Goal: Task Accomplishment & Management: Use online tool/utility

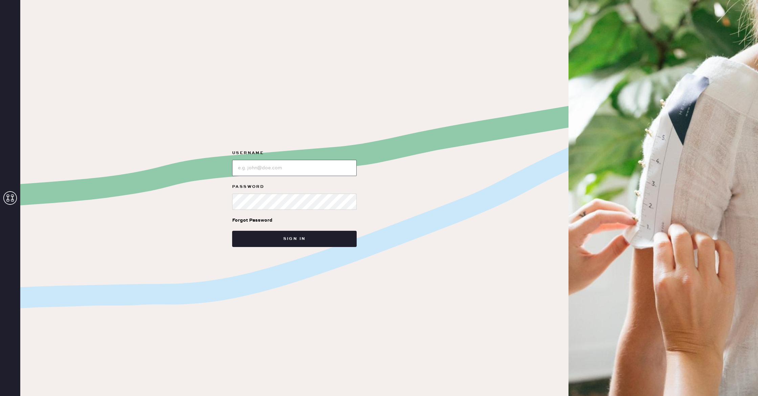
click at [259, 161] on input "loginName" at bounding box center [294, 168] width 124 height 16
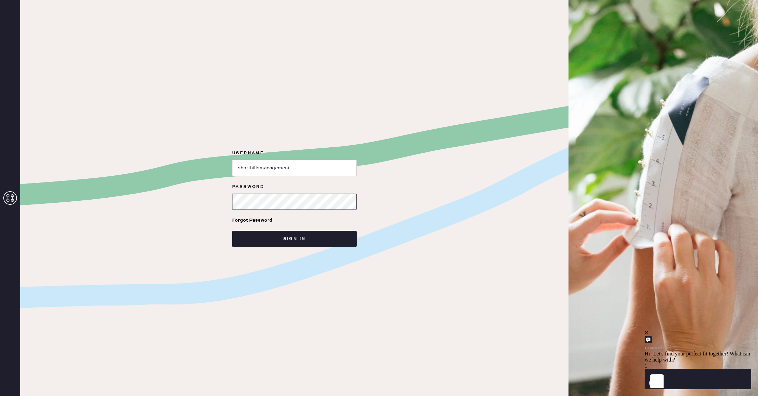
click at [232, 231] on button "Sign in" at bounding box center [294, 239] width 124 height 16
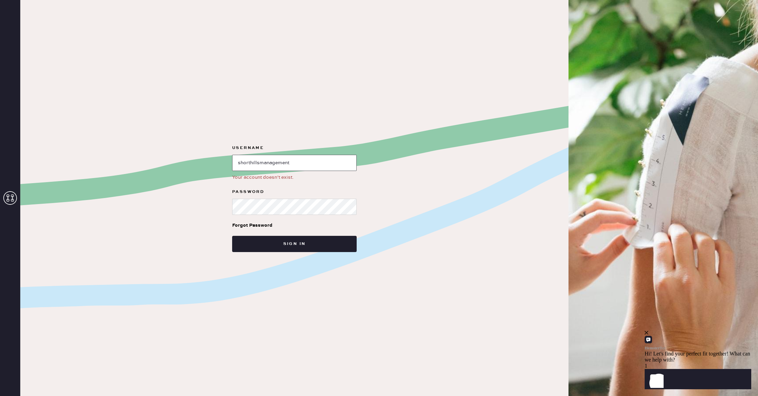
click at [273, 157] on input "loginName" at bounding box center [294, 163] width 124 height 16
click at [296, 160] on input "loginName" at bounding box center [294, 163] width 124 height 16
click at [300, 167] on input "loginName" at bounding box center [294, 163] width 124 height 16
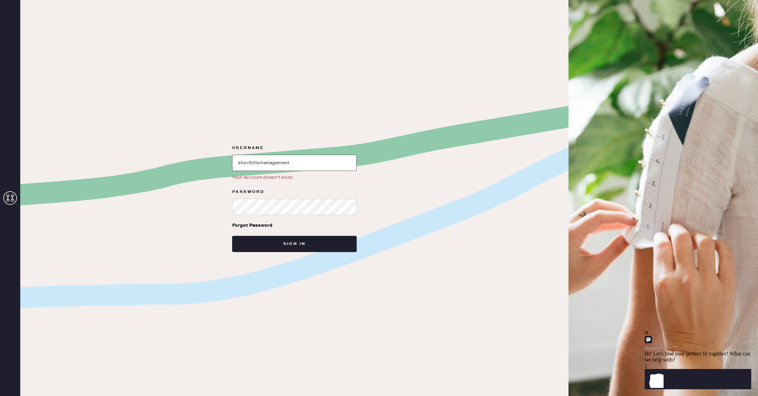
click at [300, 167] on input "loginName" at bounding box center [294, 163] width 124 height 16
type input "reformationshorthills"
click at [232, 236] on button "Sign in" at bounding box center [294, 244] width 124 height 16
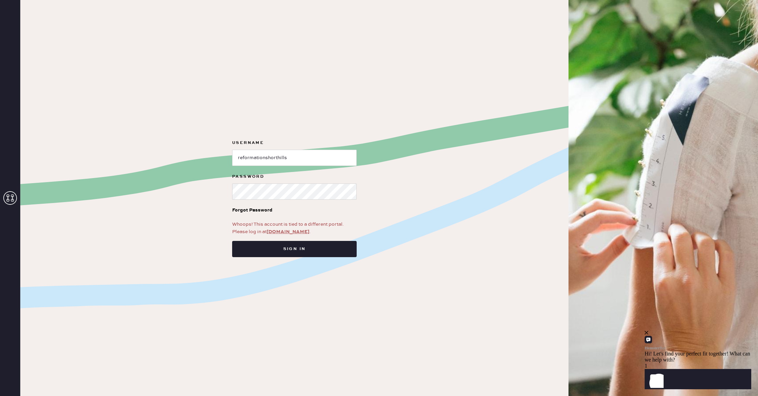
click at [284, 233] on link "[DOMAIN_NAME]" at bounding box center [287, 232] width 43 height 6
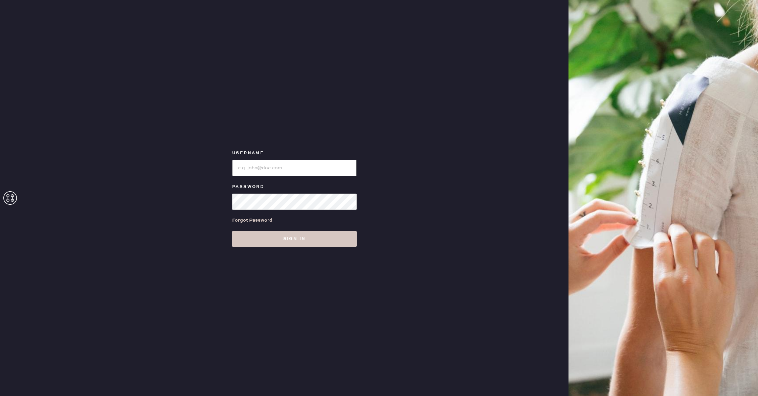
click at [289, 165] on input "loginName" at bounding box center [294, 168] width 124 height 16
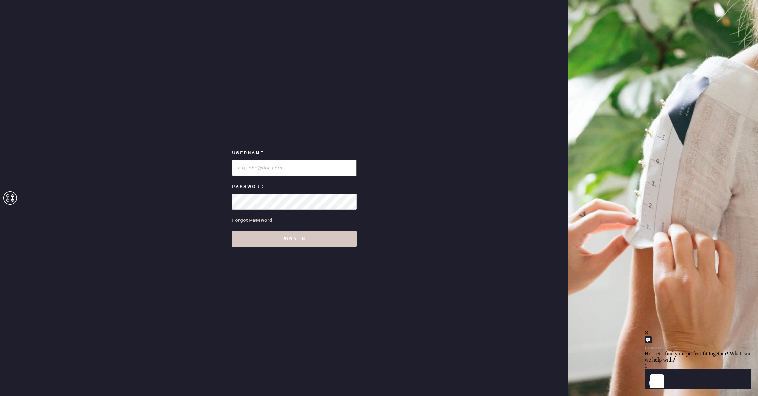
click at [281, 162] on input "loginName" at bounding box center [294, 168] width 124 height 16
type input "reformationshorthills"
click at [232, 231] on button "Sign in" at bounding box center [294, 239] width 124 height 16
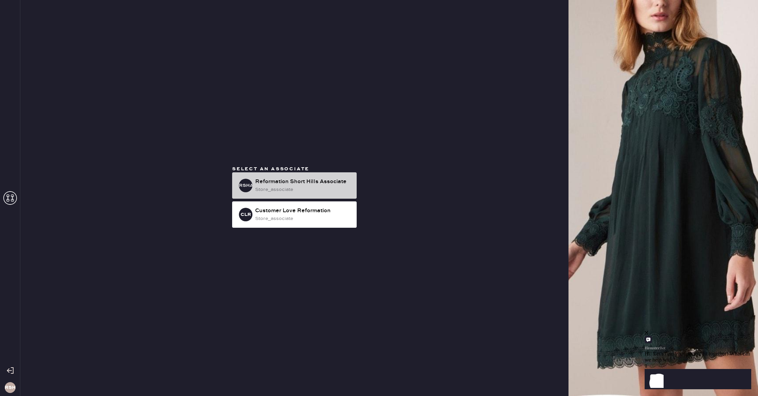
click at [251, 188] on h3 "RSHA" at bounding box center [246, 185] width 14 height 5
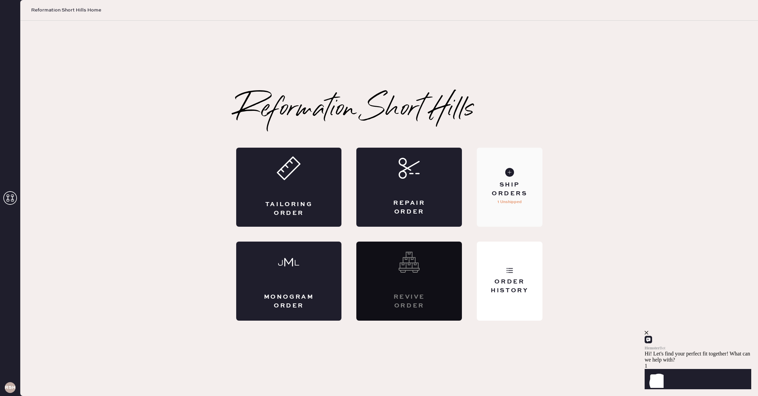
click at [512, 200] on p "1 Unshipped" at bounding box center [509, 202] width 24 height 8
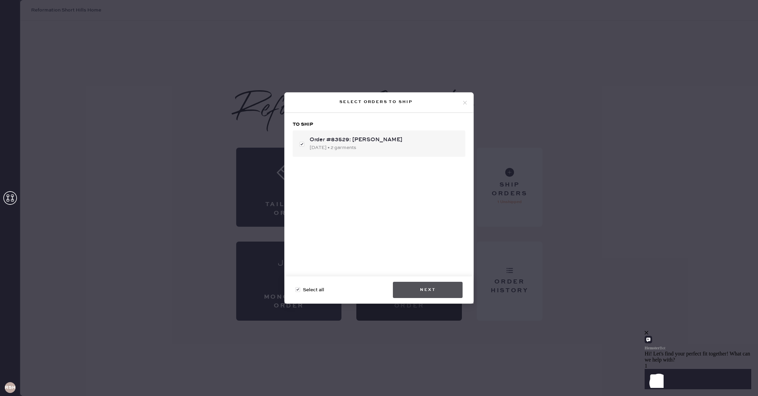
click at [441, 285] on button "Next" at bounding box center [428, 290] width 70 height 16
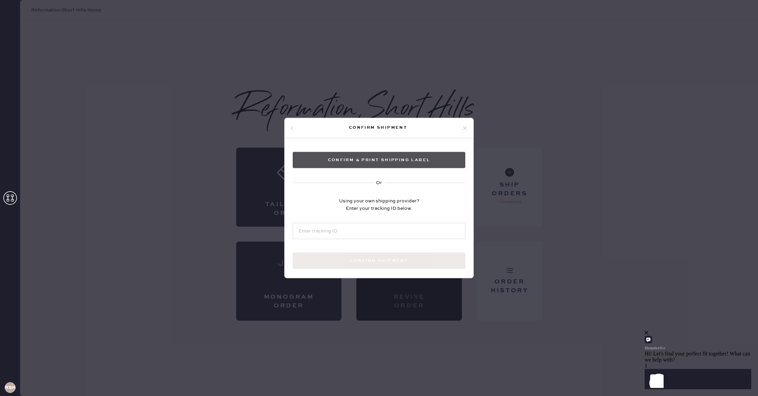
click at [399, 162] on button "Confirm & Print shipping label" at bounding box center [379, 160] width 172 height 16
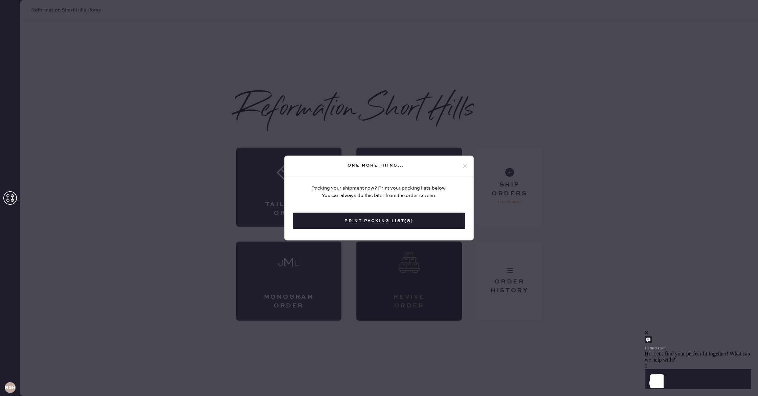
click at [468, 166] on div "One more thing..." at bounding box center [378, 166] width 189 height 20
click at [459, 167] on div "One more thing..." at bounding box center [376, 165] width 172 height 8
click at [466, 166] on icon at bounding box center [465, 166] width 6 height 6
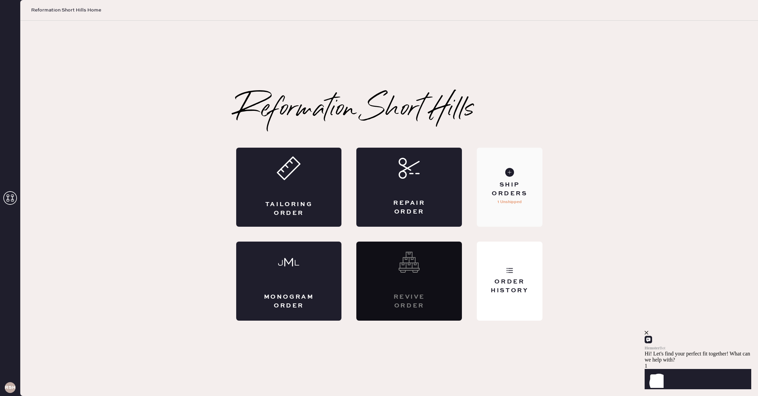
click at [510, 212] on div "Ship Orders 1 Unshipped" at bounding box center [509, 187] width 65 height 79
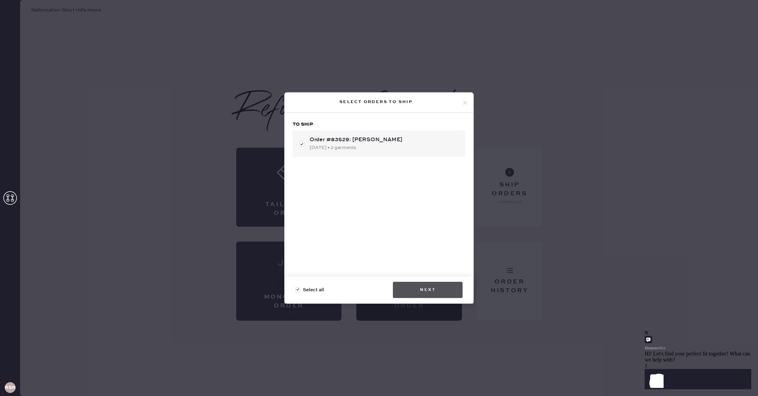
click at [406, 282] on button "Next" at bounding box center [428, 290] width 70 height 16
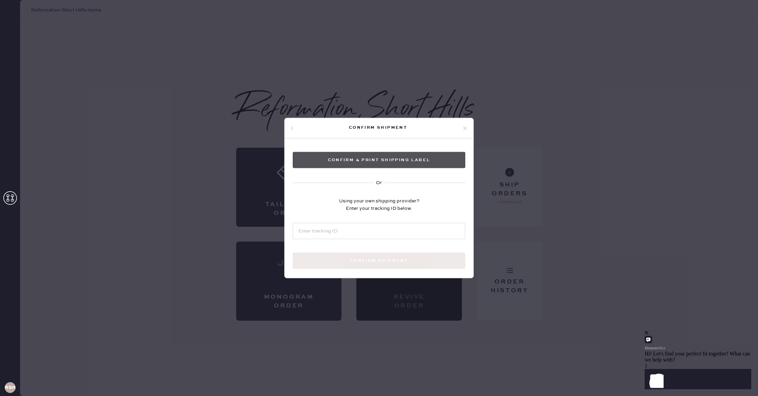
click at [384, 164] on button "Confirm & Print shipping label" at bounding box center [379, 160] width 172 height 16
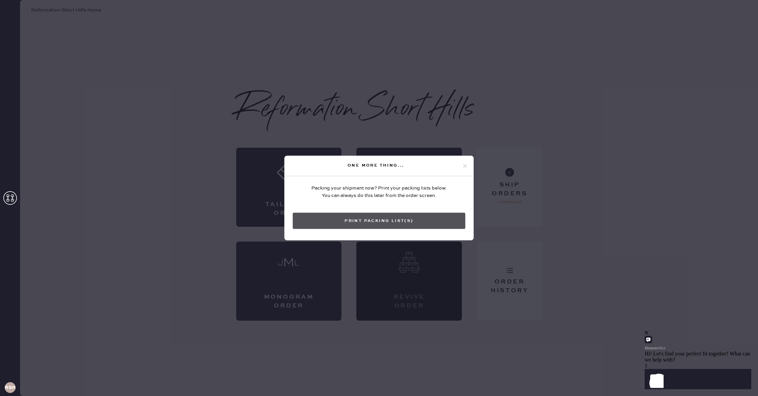
click at [365, 226] on button "Print Packing List(s)" at bounding box center [379, 221] width 172 height 16
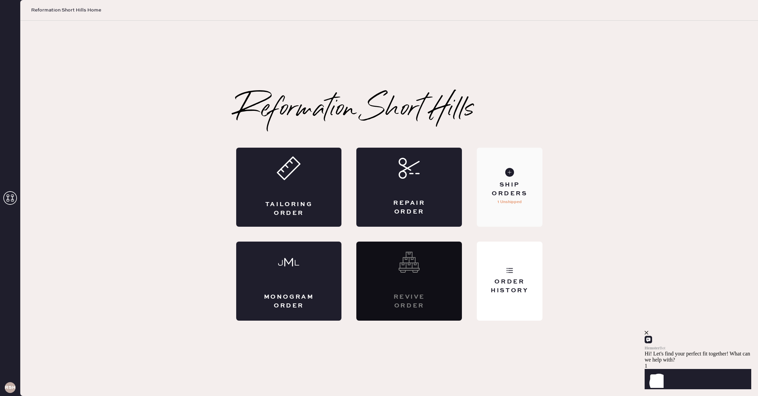
click at [518, 196] on div "Ship Orders" at bounding box center [509, 189] width 54 height 17
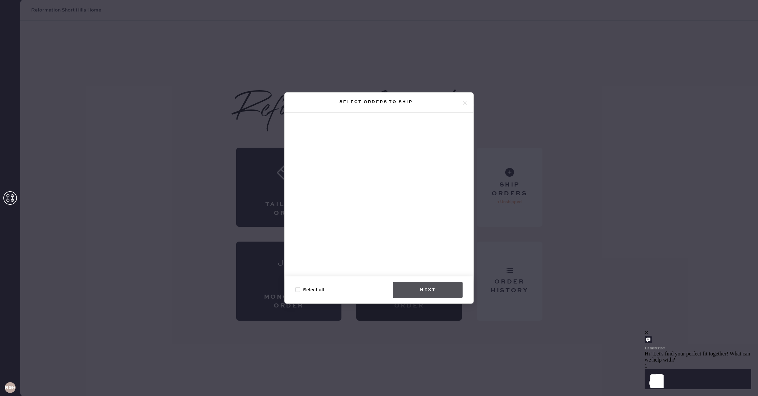
click at [430, 288] on button "Next" at bounding box center [428, 290] width 70 height 16
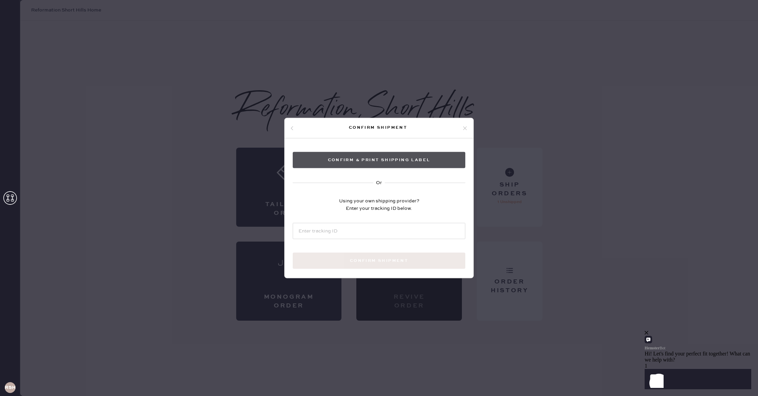
click at [389, 160] on button "Confirm & Print shipping label" at bounding box center [379, 160] width 172 height 16
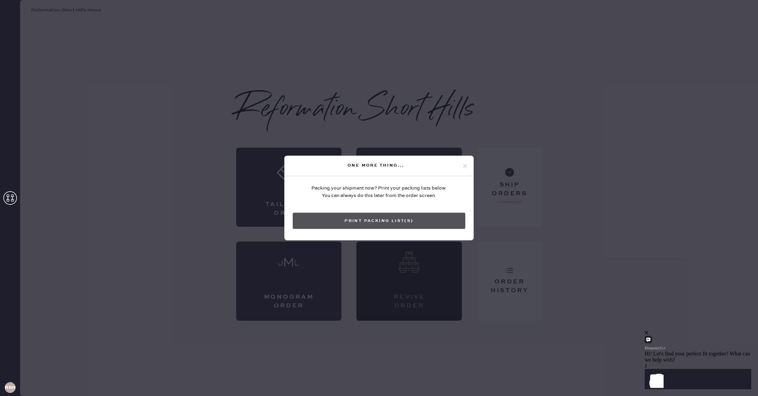
click at [380, 216] on button "Print Packing List(s)" at bounding box center [379, 221] width 172 height 16
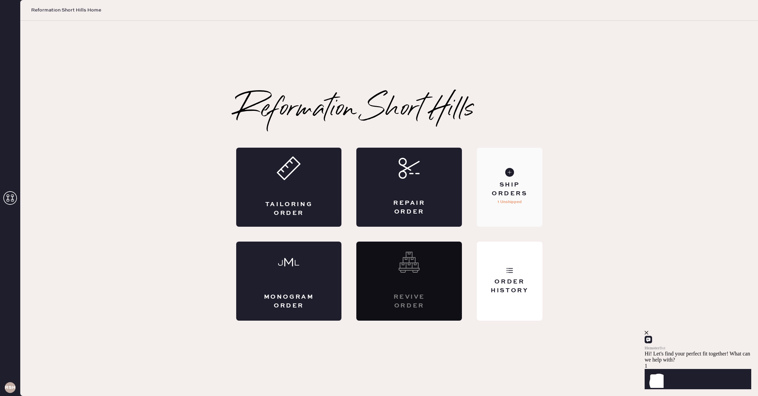
click at [503, 176] on div "Ship Orders 1 Unshipped" at bounding box center [509, 187] width 65 height 79
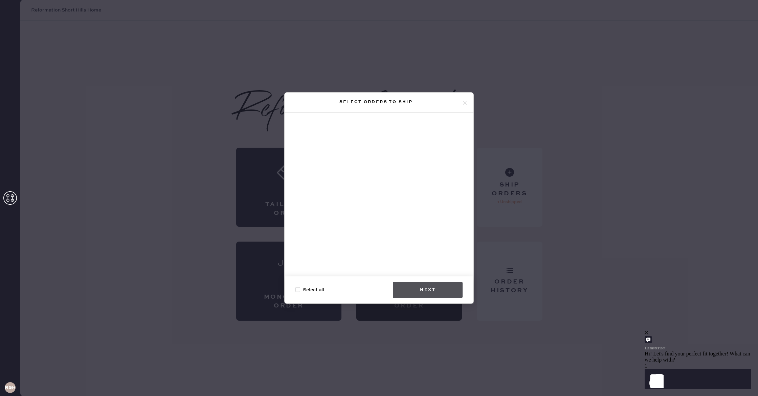
click at [428, 285] on button "Next" at bounding box center [428, 290] width 70 height 16
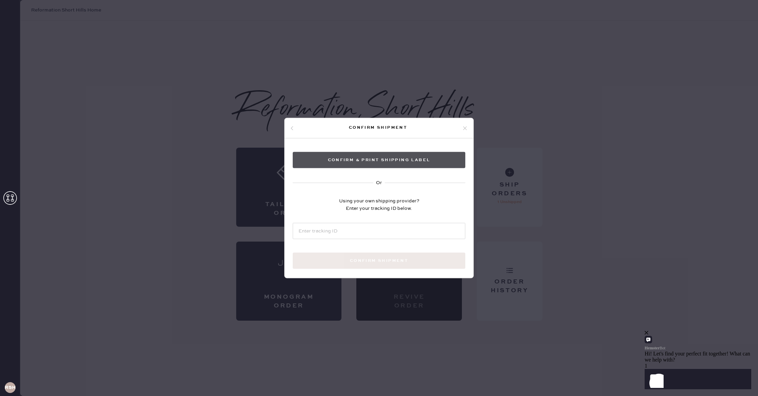
click at [363, 162] on button "Confirm & Print shipping label" at bounding box center [379, 160] width 172 height 16
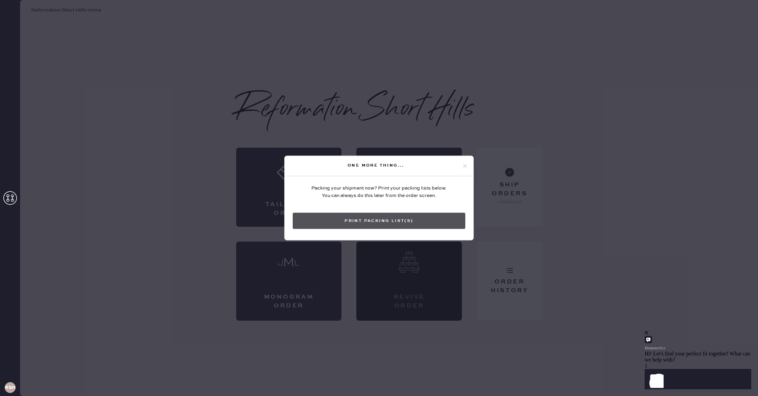
click at [361, 224] on button "Print Packing List(s)" at bounding box center [379, 221] width 172 height 16
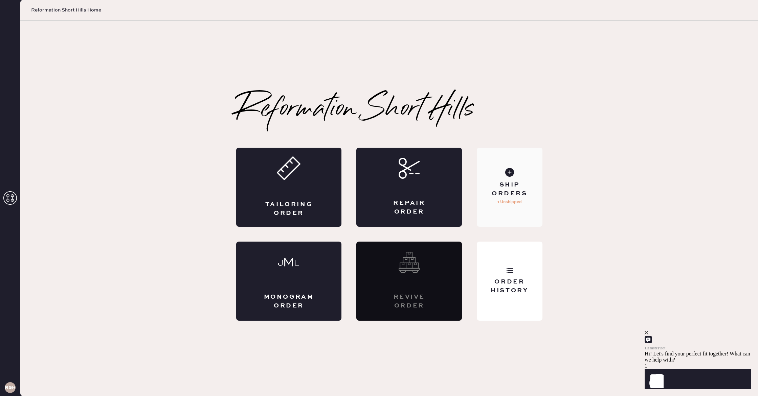
click at [510, 182] on div "Ship Orders" at bounding box center [509, 189] width 54 height 17
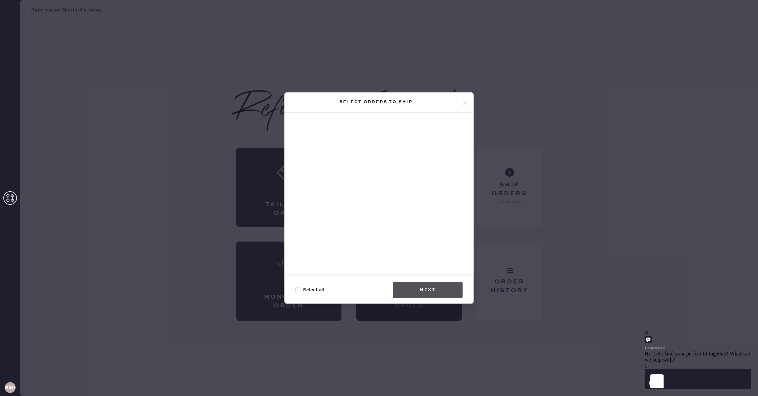
click at [413, 291] on button "Next" at bounding box center [428, 290] width 70 height 16
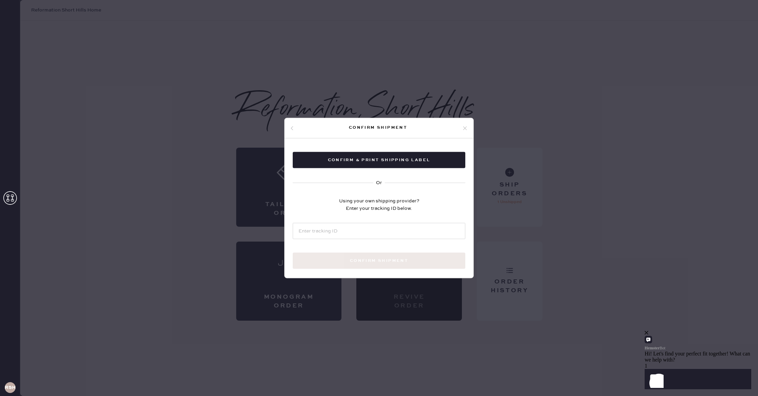
click at [464, 129] on icon at bounding box center [465, 128] width 6 height 6
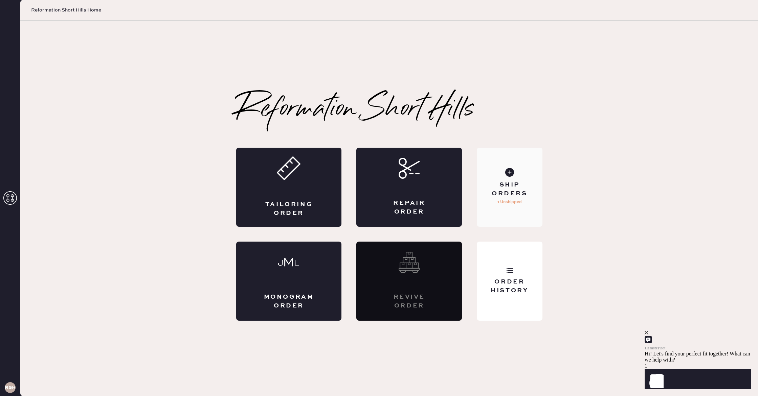
click at [505, 182] on div "Ship Orders" at bounding box center [509, 189] width 54 height 17
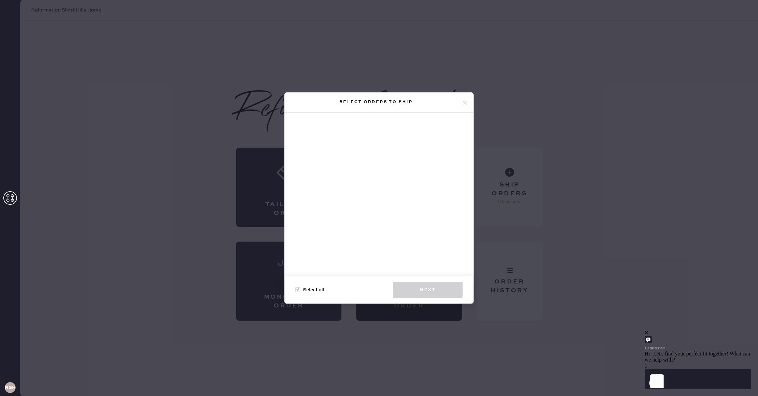
click at [395, 131] on div at bounding box center [378, 197] width 189 height 169
drag, startPoint x: 466, startPoint y: 103, endPoint x: 470, endPoint y: 107, distance: 6.5
click at [466, 103] on icon at bounding box center [465, 103] width 6 height 6
